Goal: Information Seeking & Learning: Learn about a topic

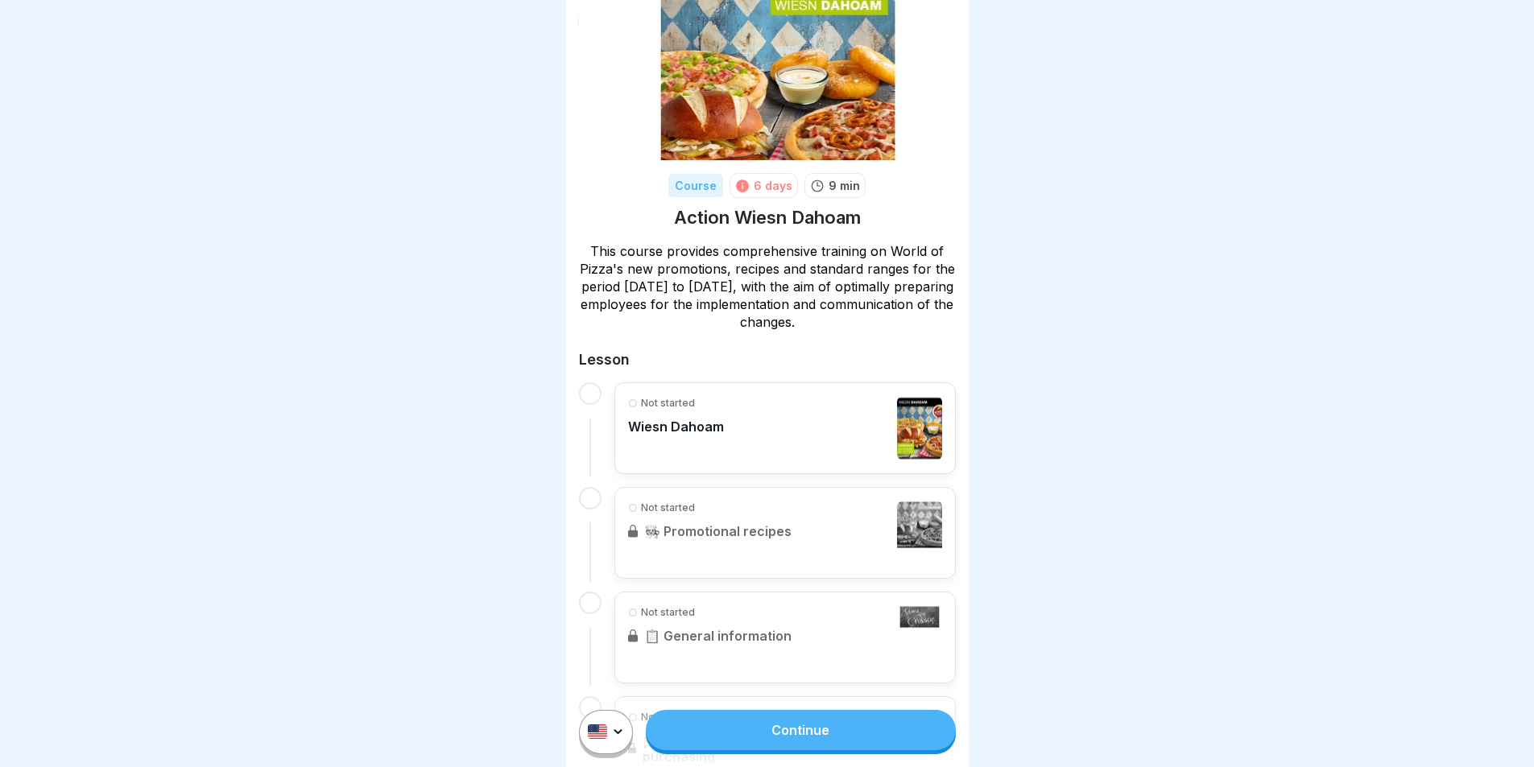
scroll to position [64, 0]
click at [813, 432] on div "Not started Wiesn Dahoam" at bounding box center [785, 427] width 314 height 64
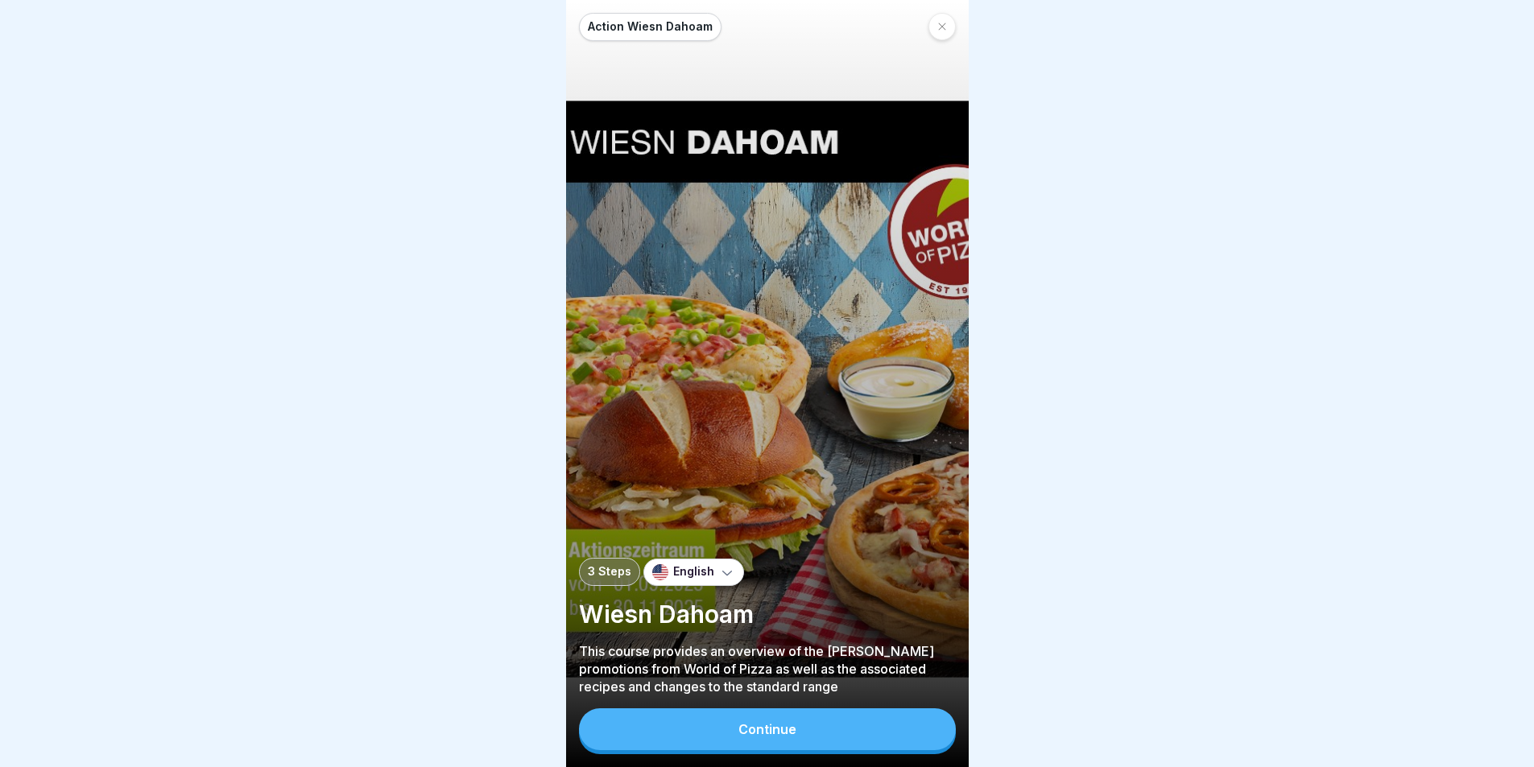
scroll to position [12, 0]
click at [787, 734] on div "Continue" at bounding box center [768, 729] width 58 height 14
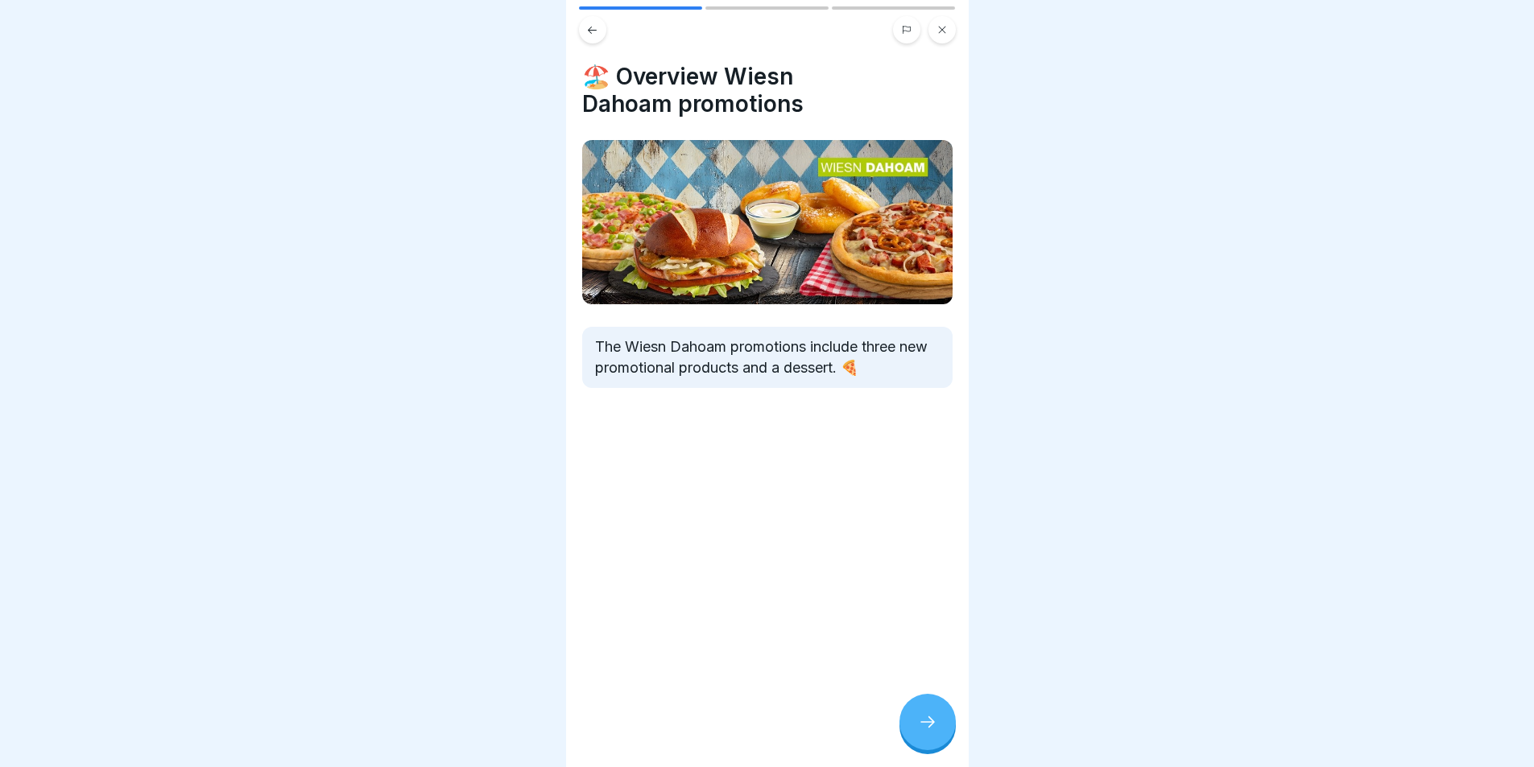
click at [925, 722] on icon at bounding box center [927, 722] width 19 height 19
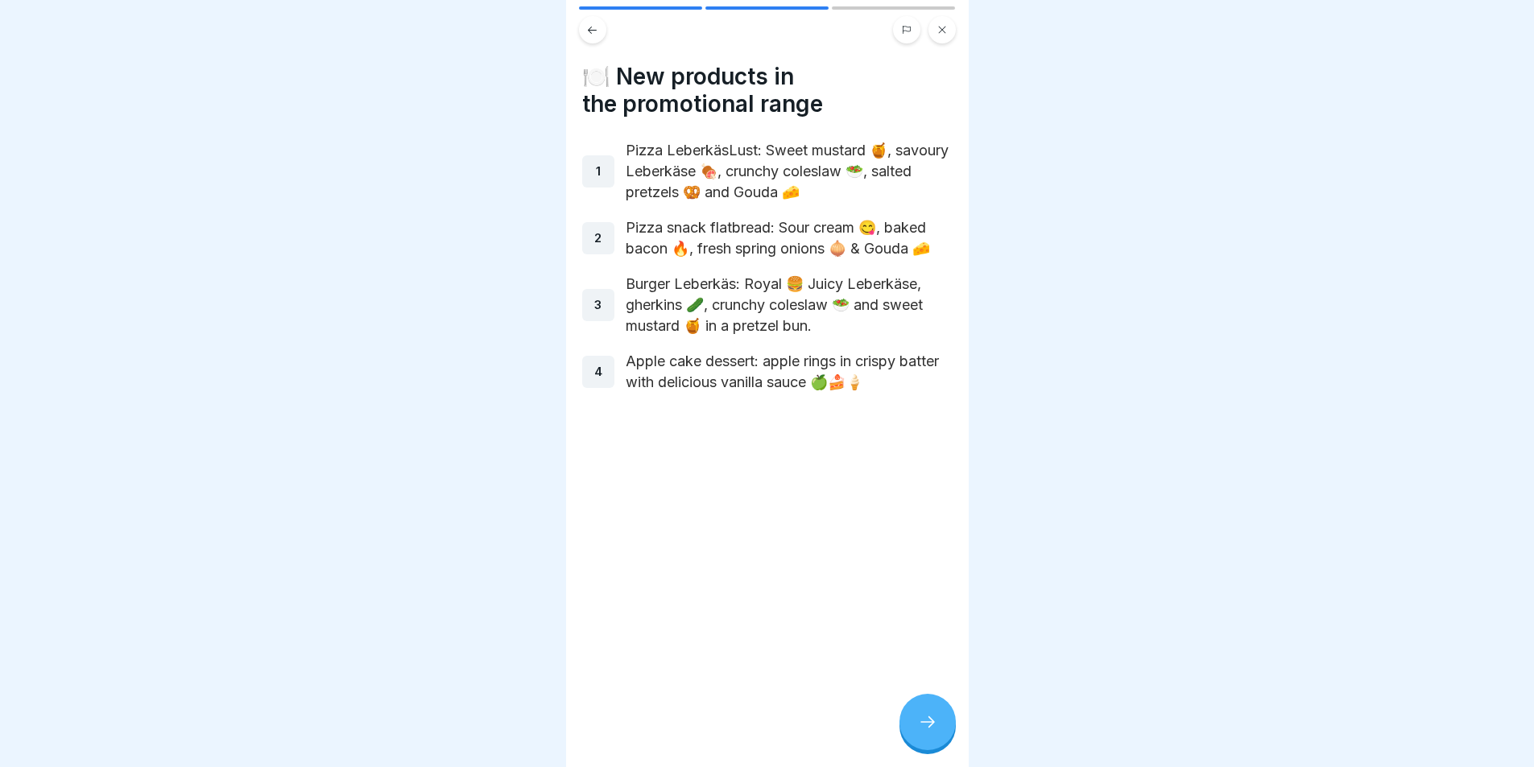
click at [935, 724] on icon at bounding box center [927, 722] width 19 height 19
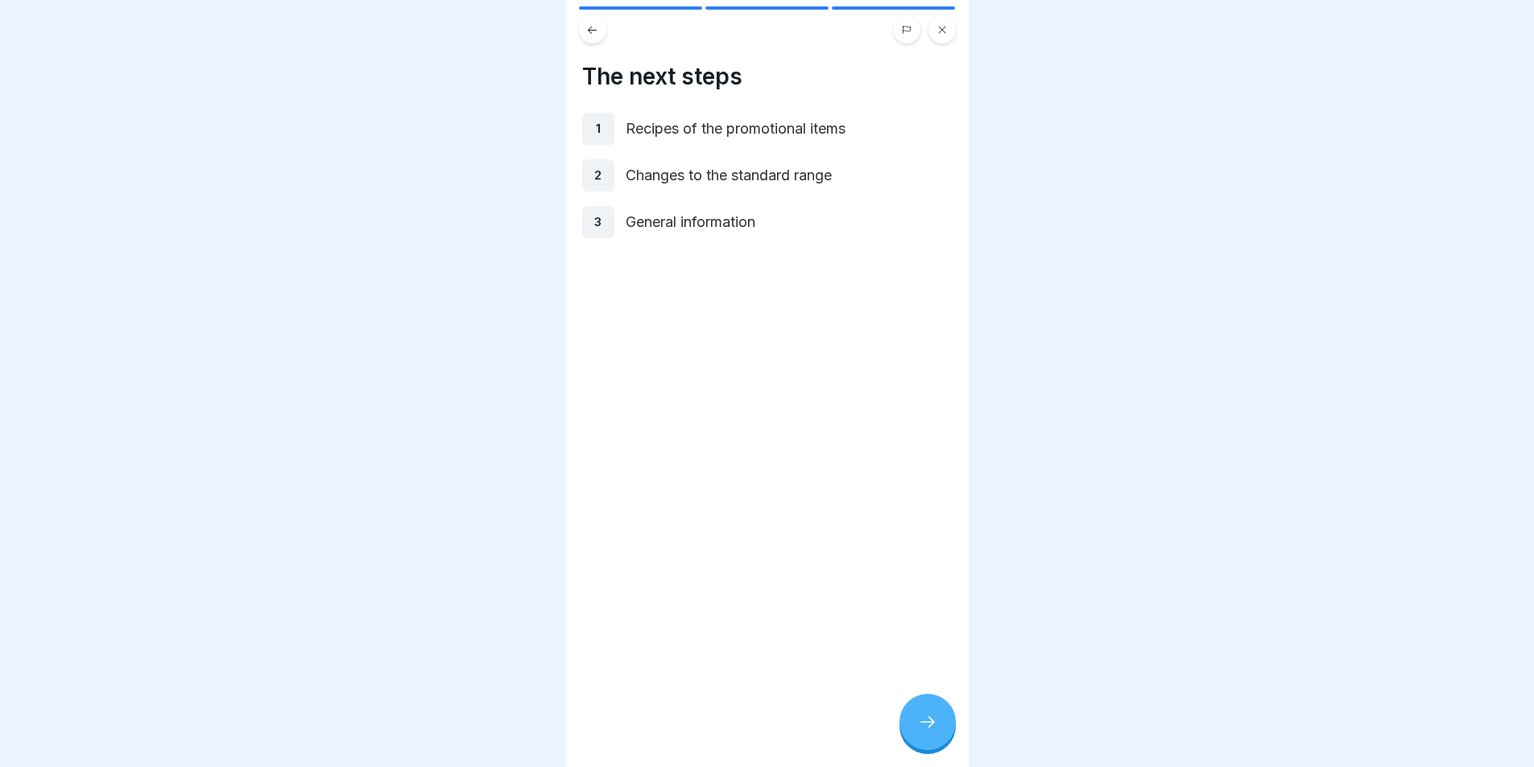
click at [924, 721] on icon at bounding box center [927, 722] width 19 height 19
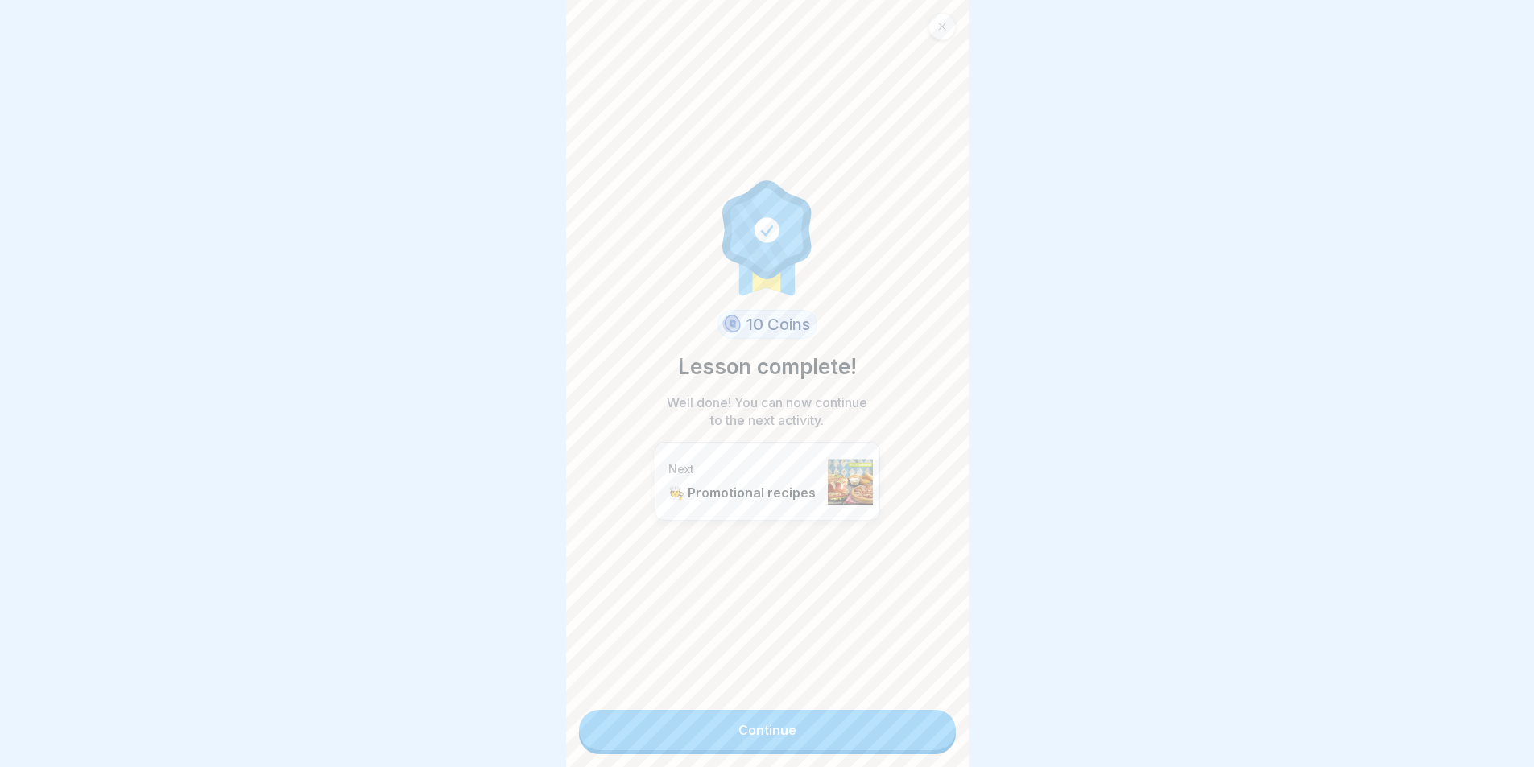
click at [890, 718] on link "Continue" at bounding box center [767, 730] width 377 height 40
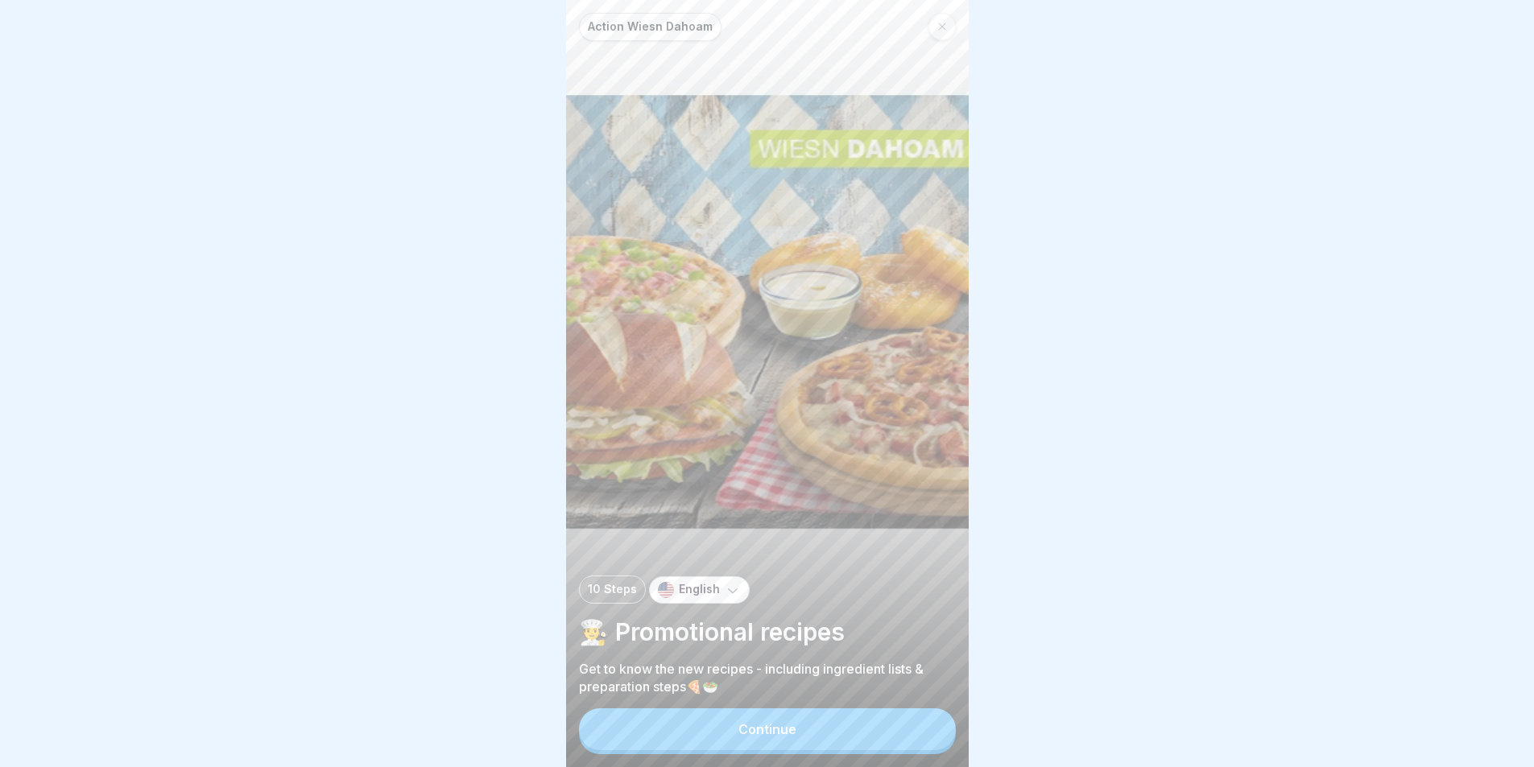
scroll to position [12, 0]
click at [784, 735] on div "Continue" at bounding box center [768, 729] width 58 height 14
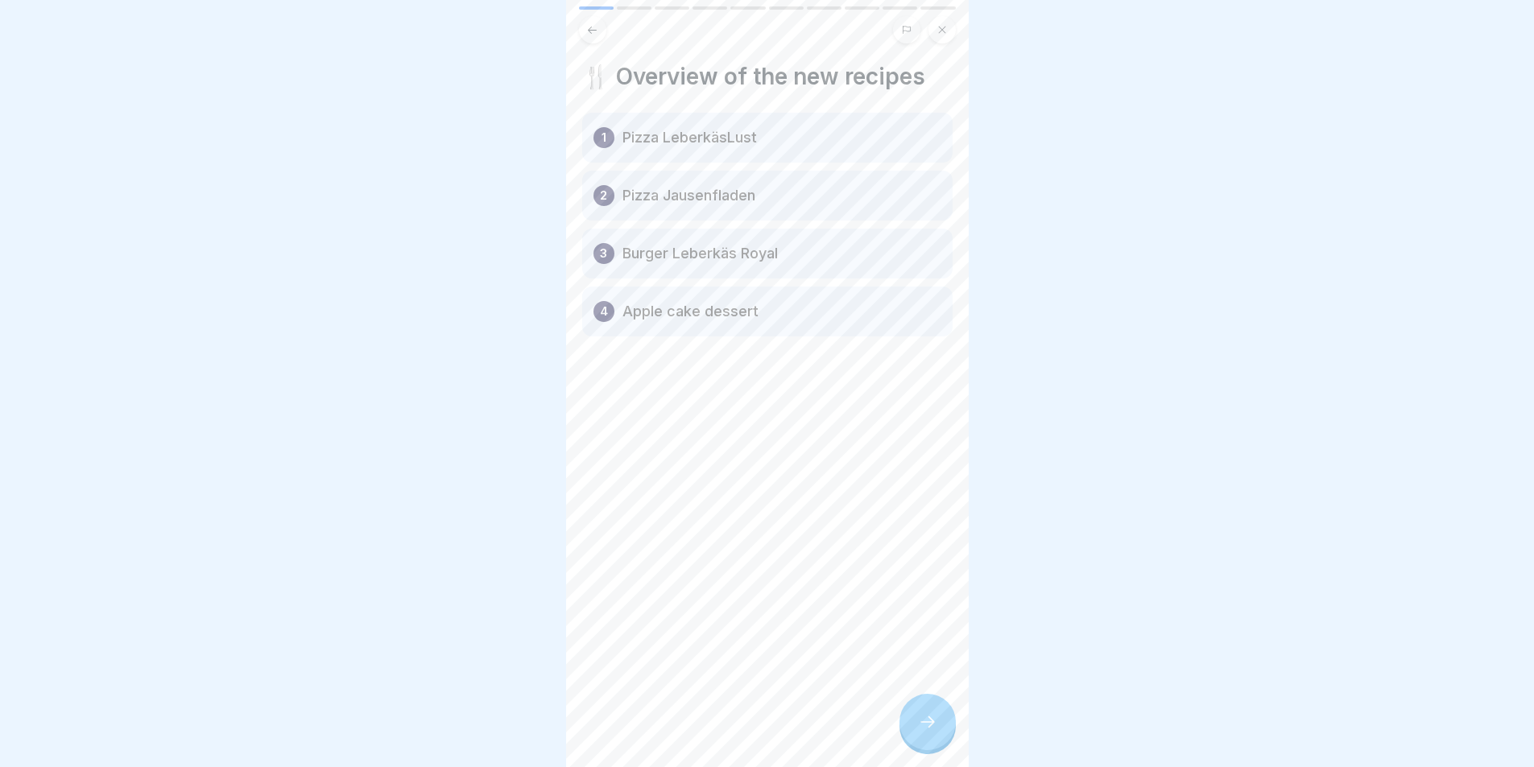
click at [900, 719] on div at bounding box center [928, 722] width 56 height 56
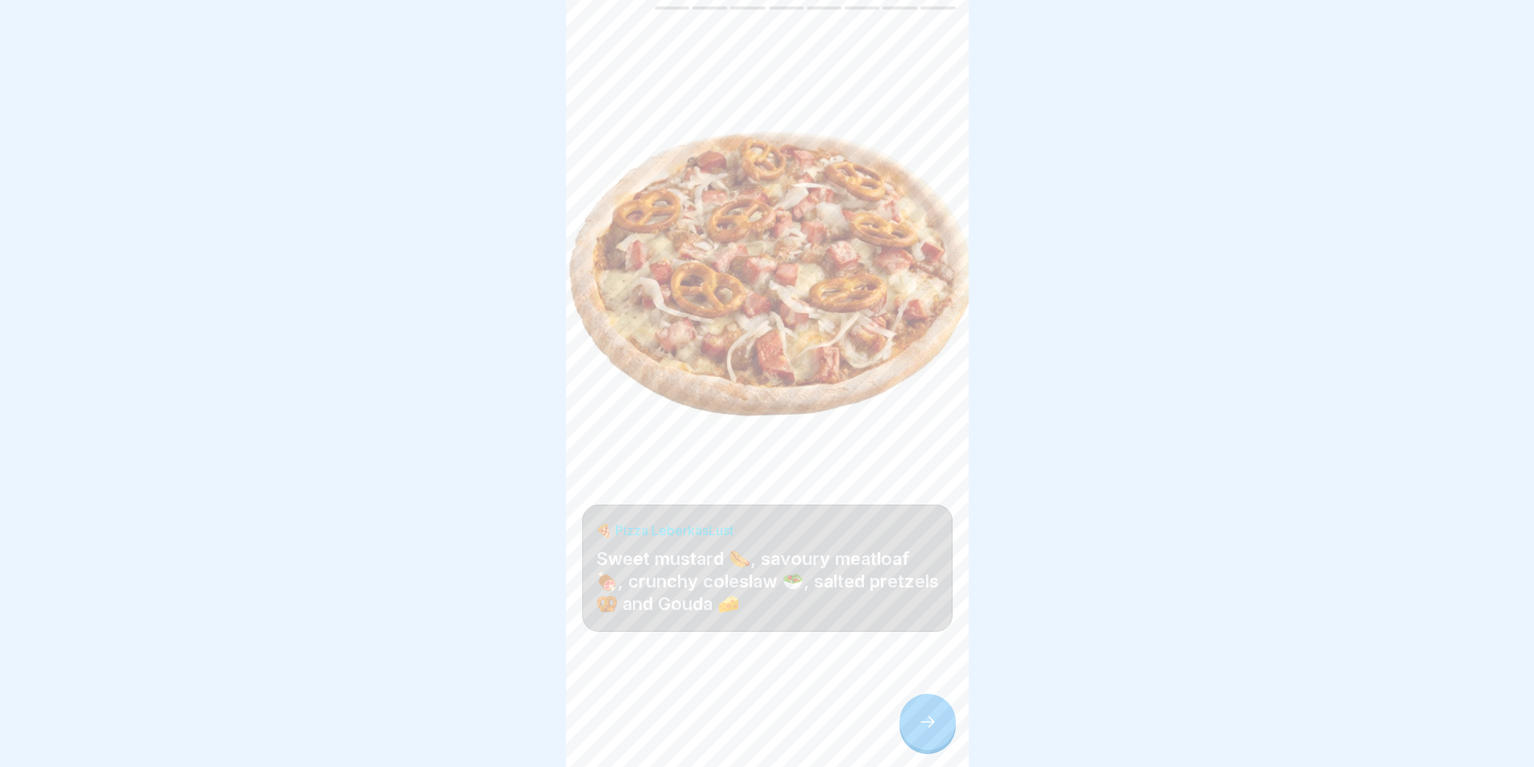
click at [938, 718] on div at bounding box center [928, 722] width 56 height 56
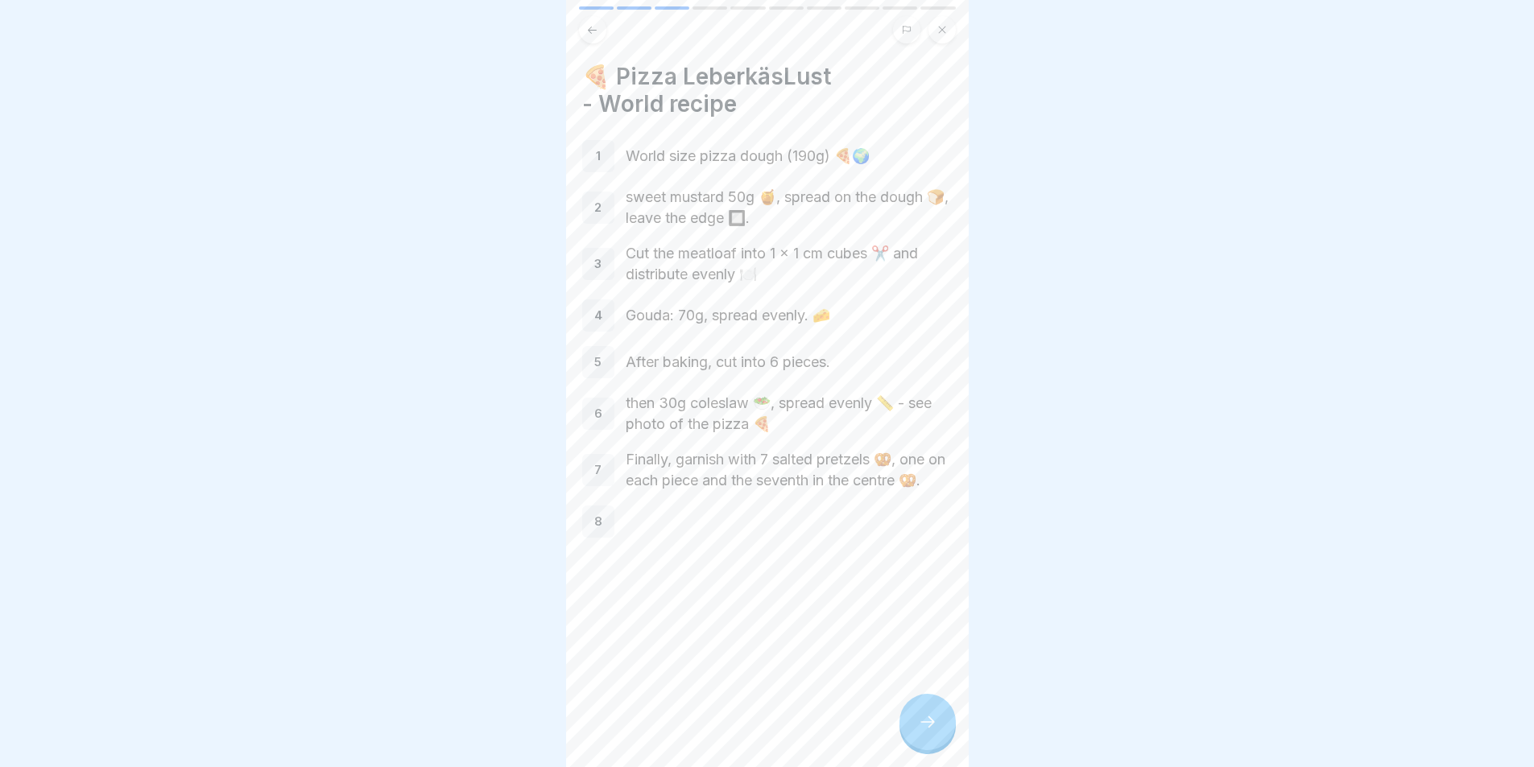
click at [922, 721] on icon at bounding box center [927, 722] width 19 height 19
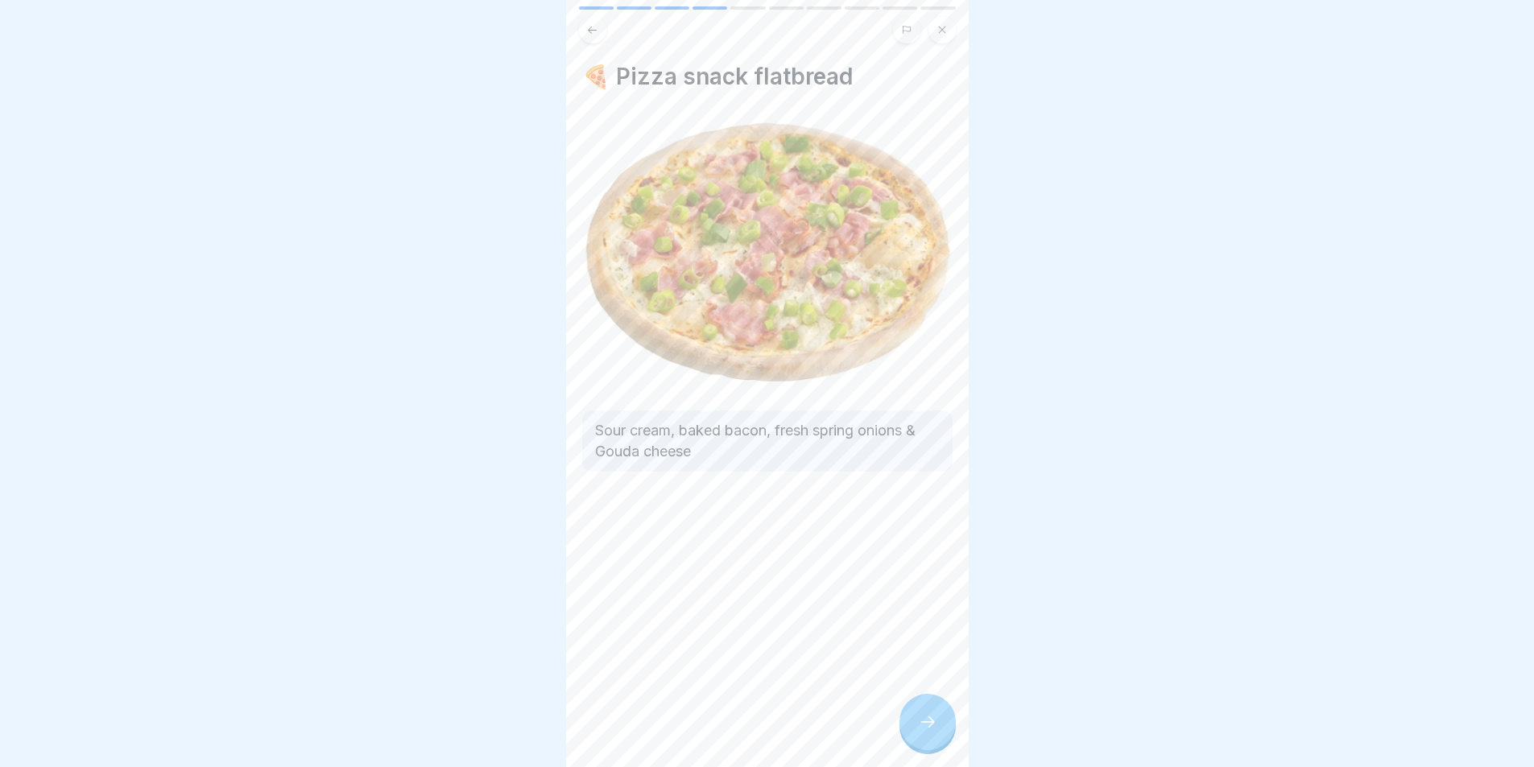
click at [922, 721] on icon at bounding box center [927, 722] width 19 height 19
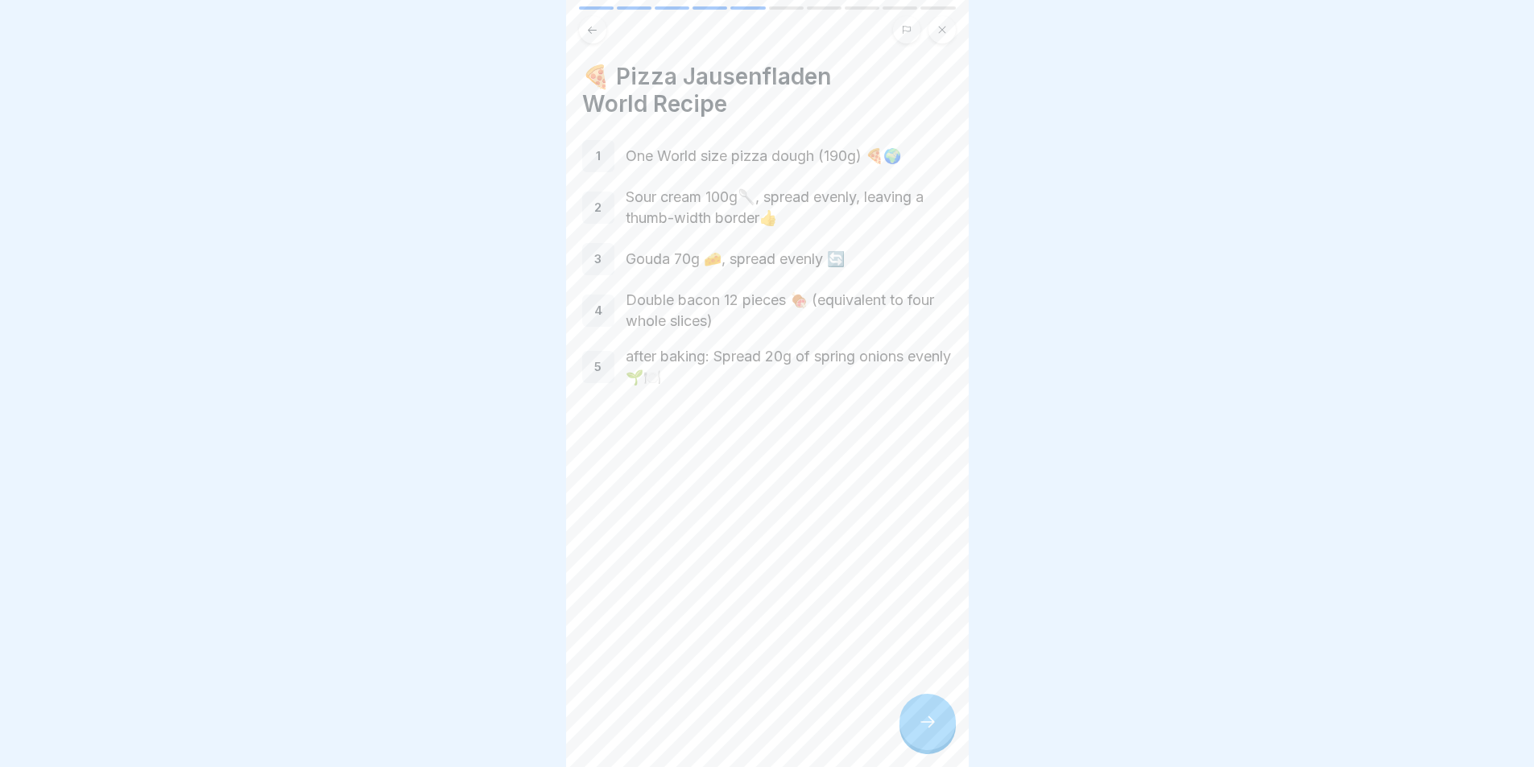
click at [922, 721] on icon at bounding box center [927, 722] width 19 height 19
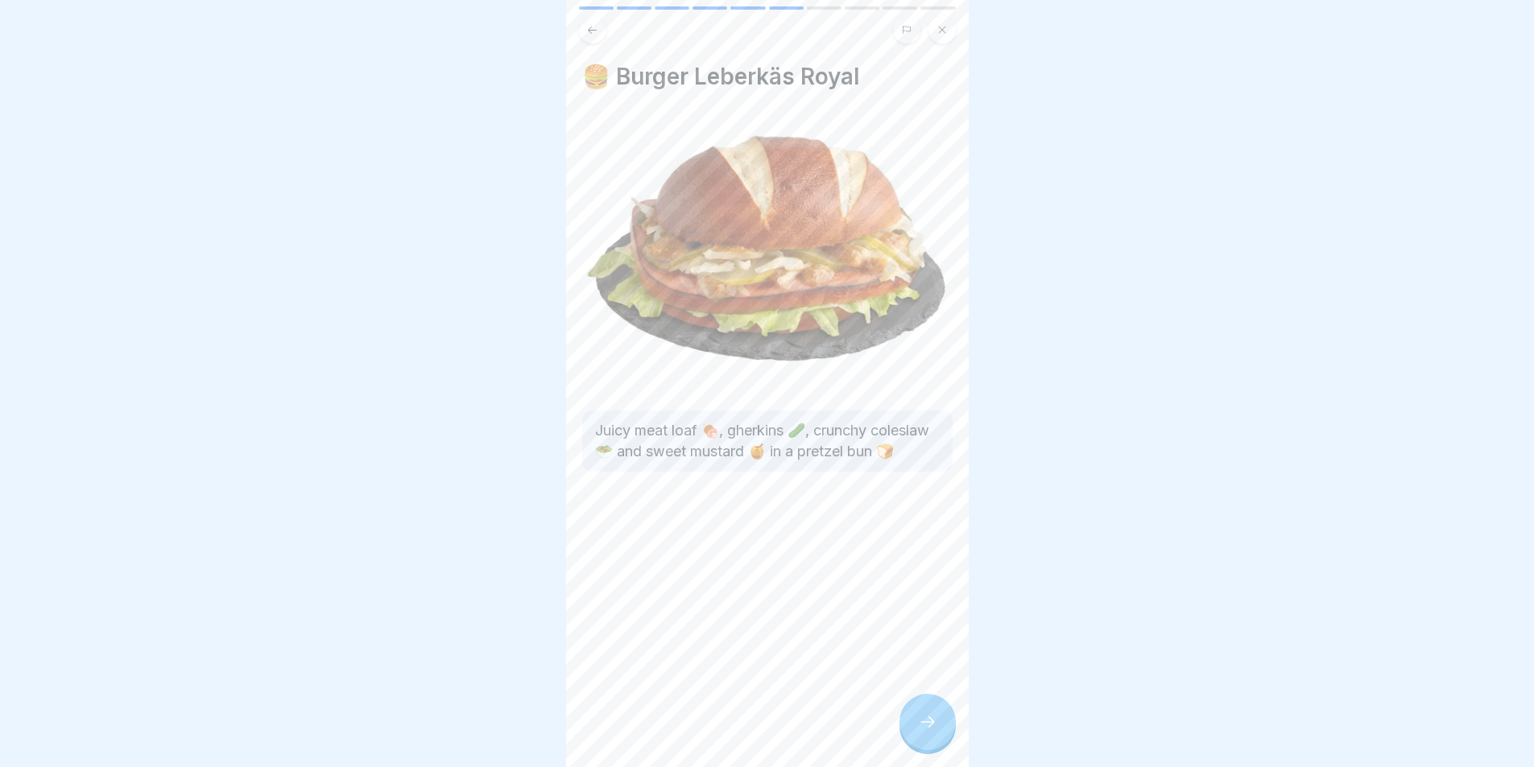
click at [922, 721] on icon at bounding box center [927, 722] width 19 height 19
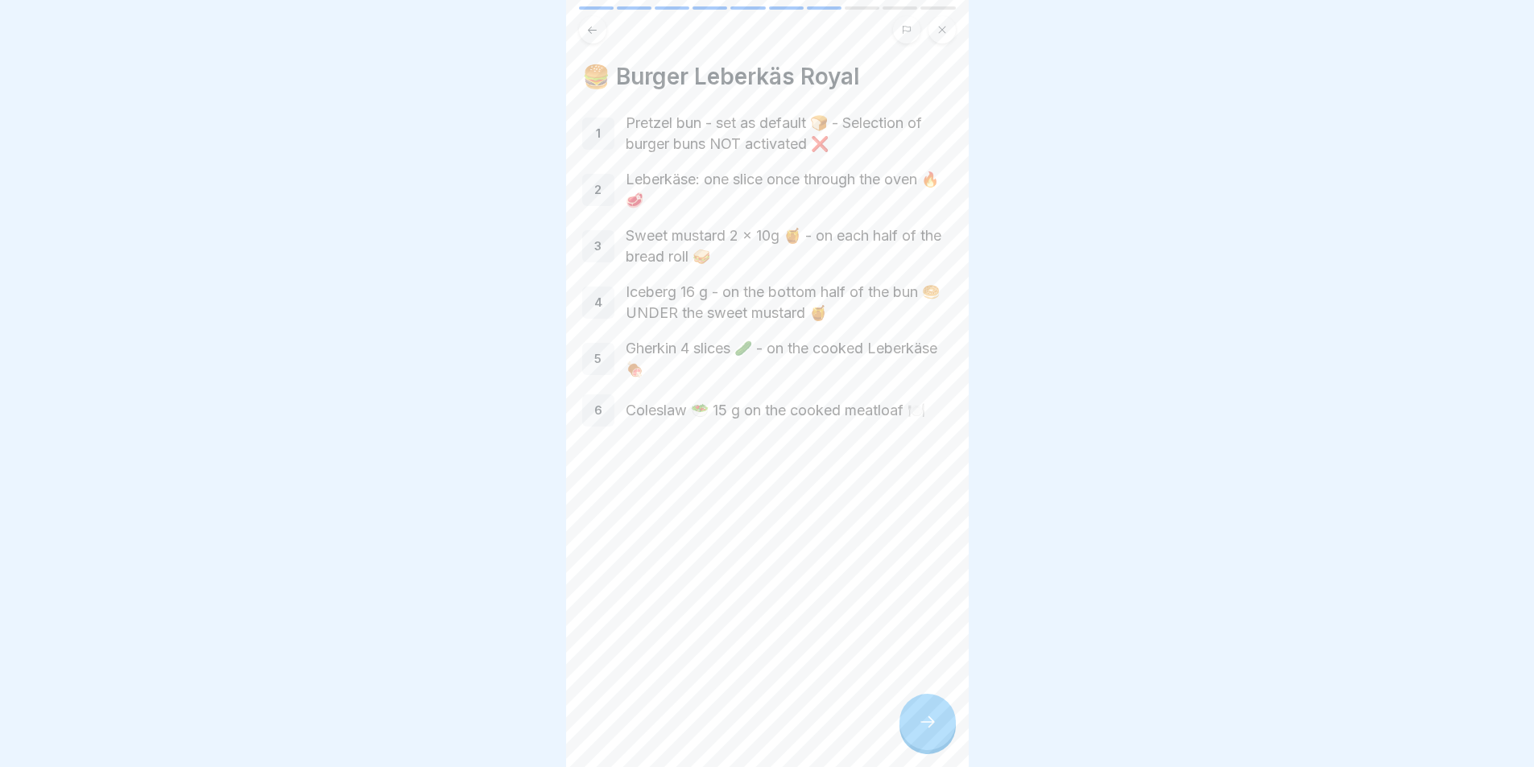
click at [922, 721] on icon at bounding box center [927, 722] width 19 height 19
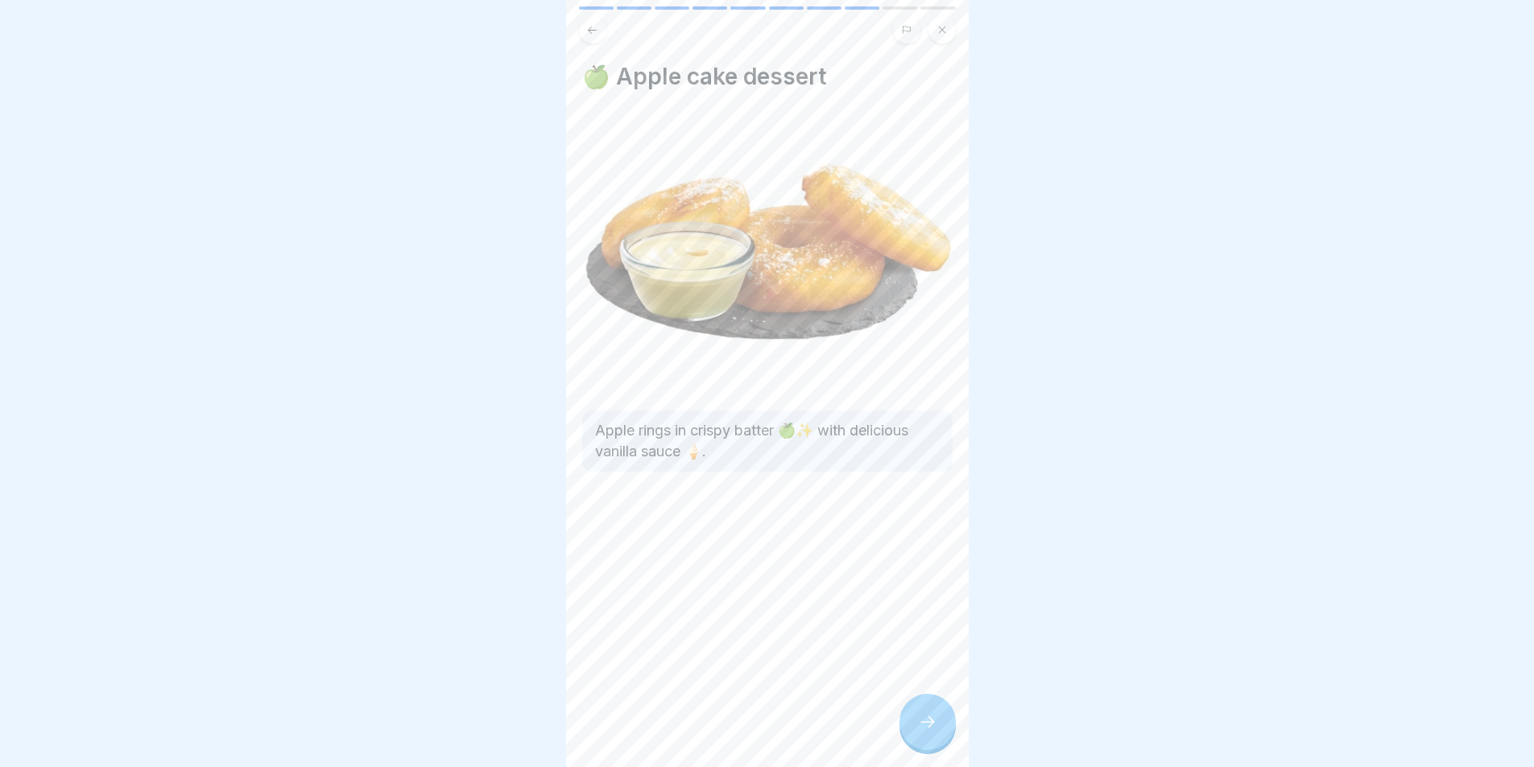
click at [922, 721] on icon at bounding box center [927, 722] width 19 height 19
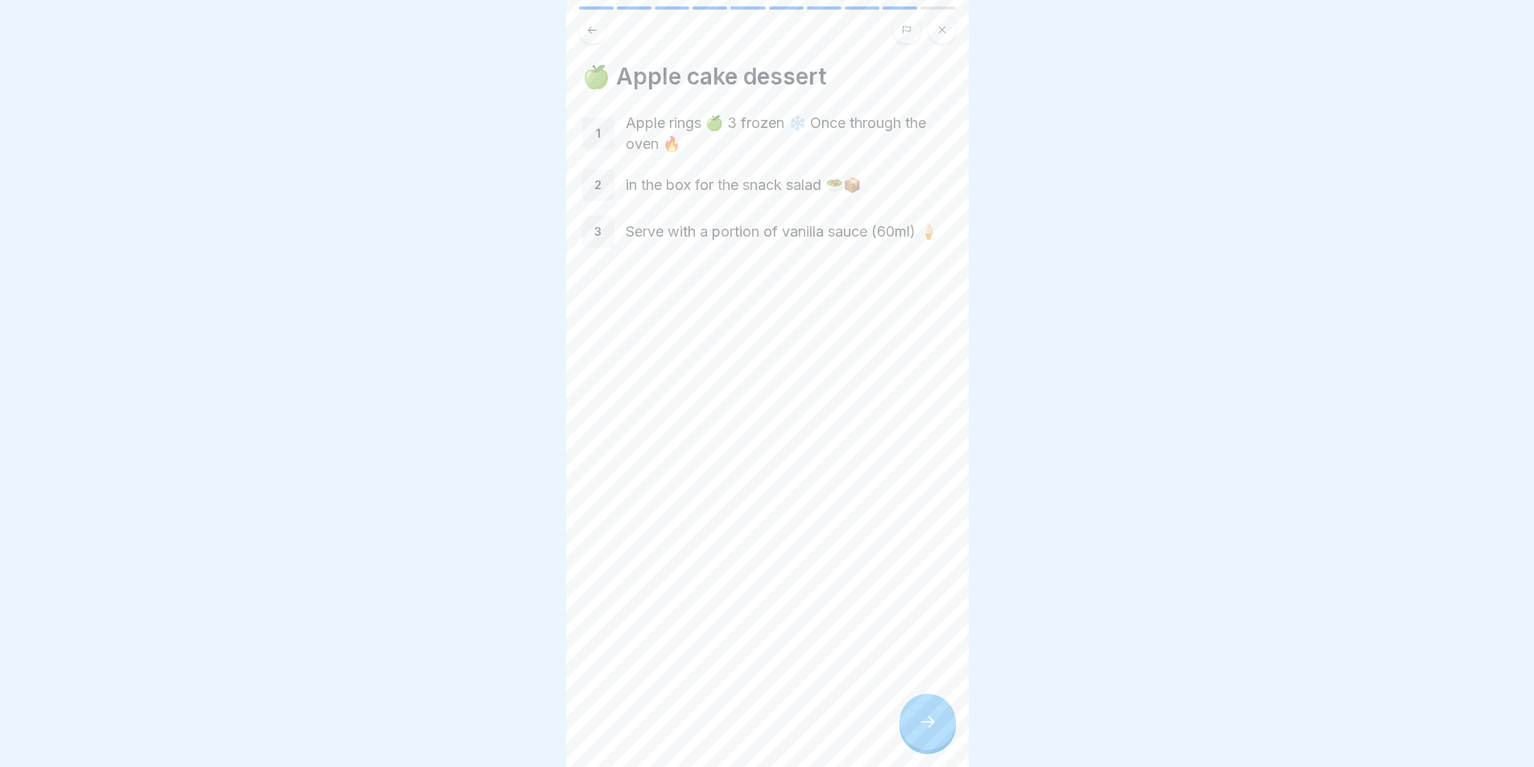
click at [922, 721] on icon at bounding box center [927, 722] width 19 height 19
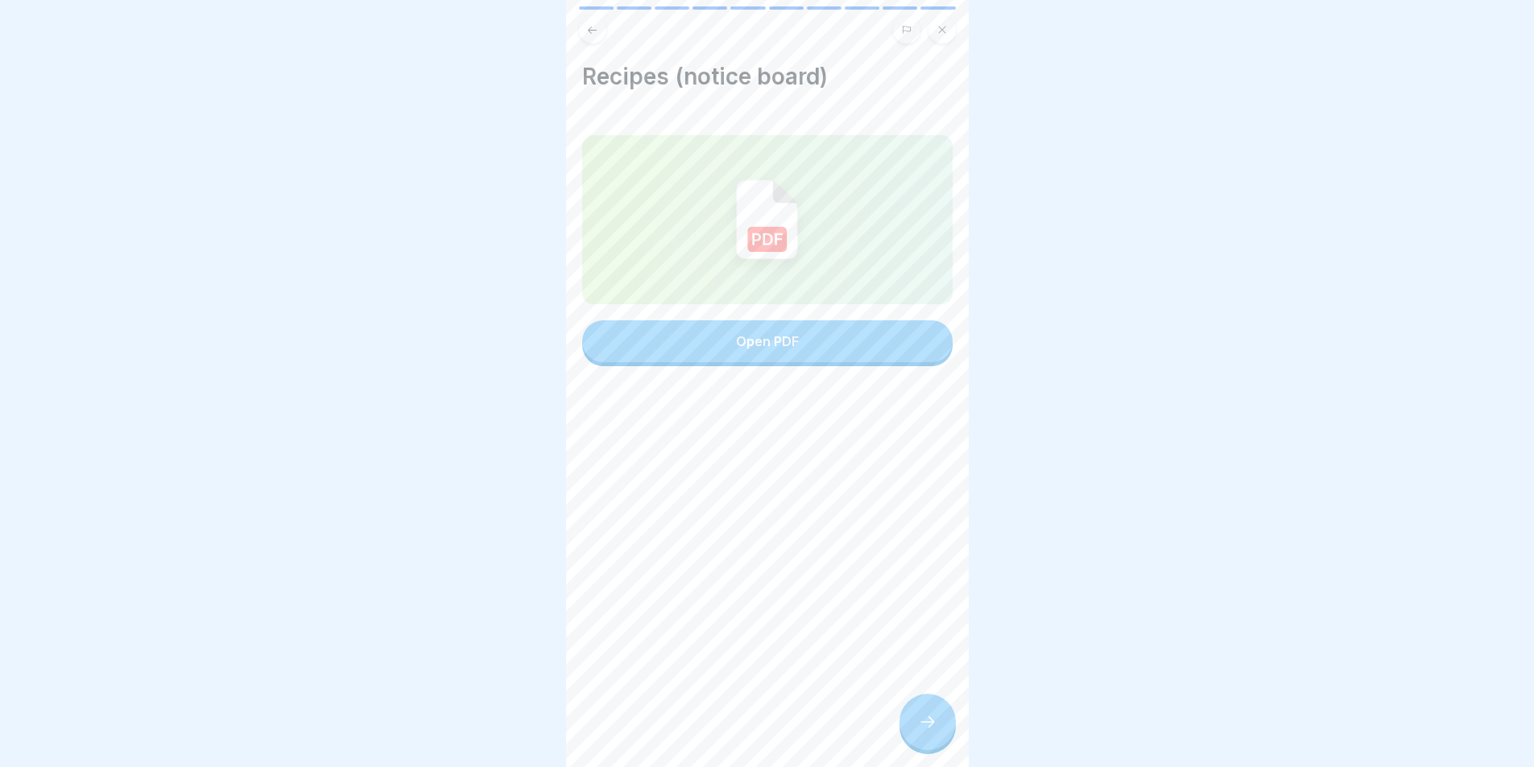
click at [936, 18] on button at bounding box center [942, 29] width 27 height 27
